Goal: Task Accomplishment & Management: Use online tool/utility

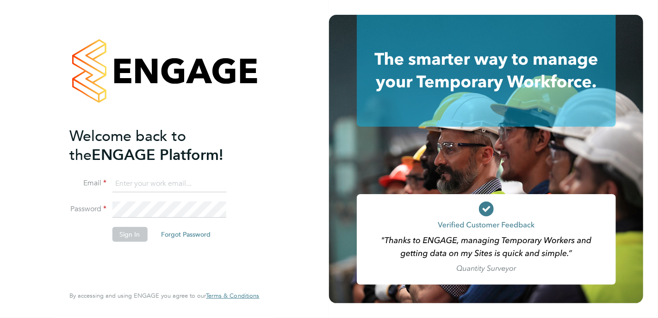
type input "[PERSON_NAME][EMAIL_ADDRESS][PERSON_NAME][DOMAIN_NAME]"
click at [124, 235] on button "Sign In" at bounding box center [129, 234] width 35 height 15
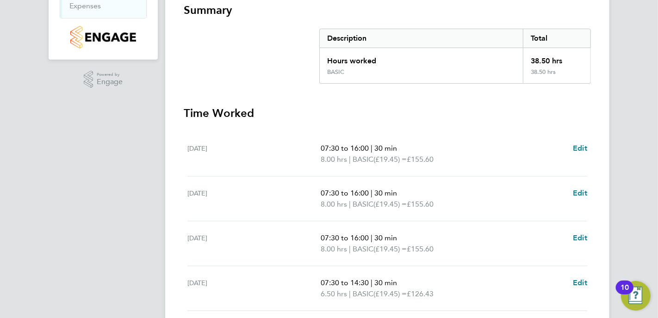
scroll to position [356, 0]
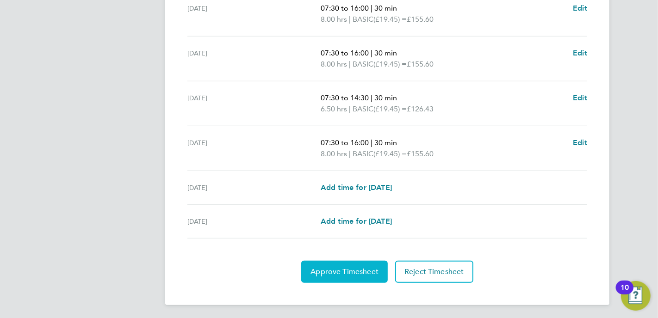
click at [329, 271] on span "Approve Timesheet" at bounding box center [345, 271] width 68 height 9
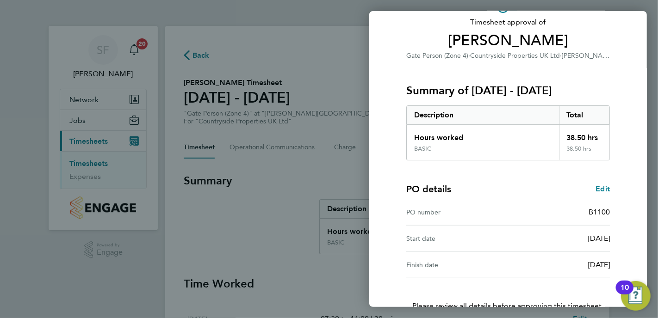
scroll to position [124, 0]
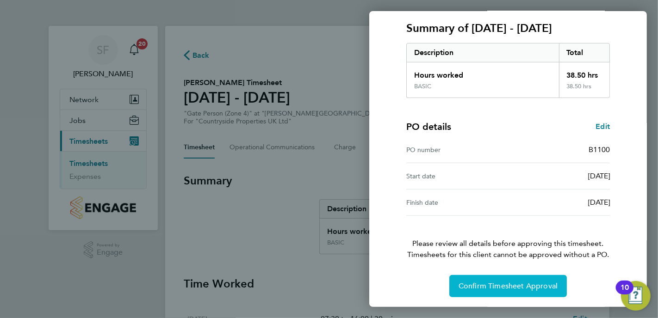
click at [474, 287] on span "Confirm Timesheet Approval" at bounding box center [508, 286] width 99 height 9
